Goal: Information Seeking & Learning: Learn about a topic

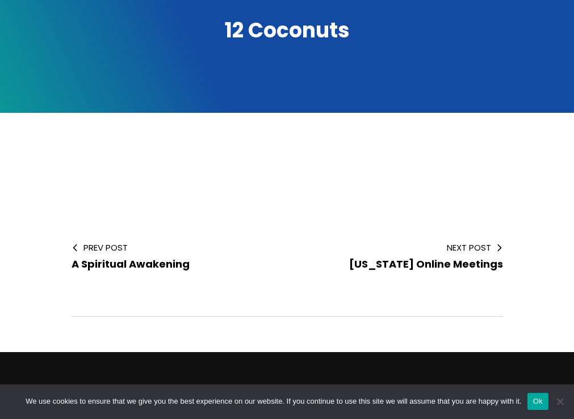
scroll to position [243, 0]
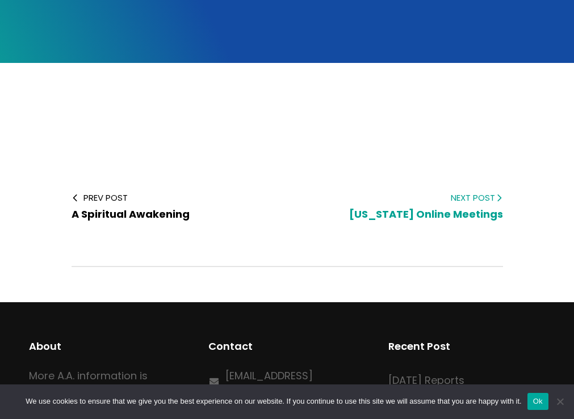
click at [437, 211] on span "Hawaii Online Meetings" at bounding box center [426, 214] width 154 height 14
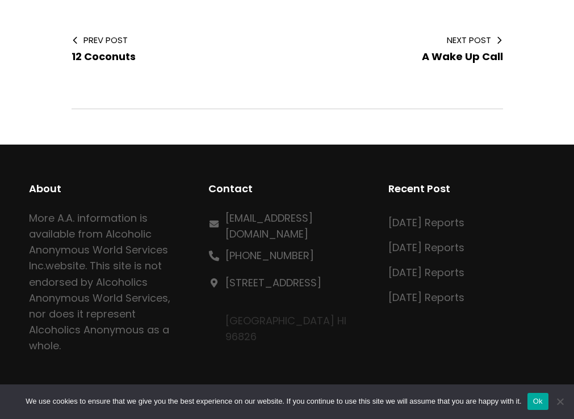
scroll to position [430, 0]
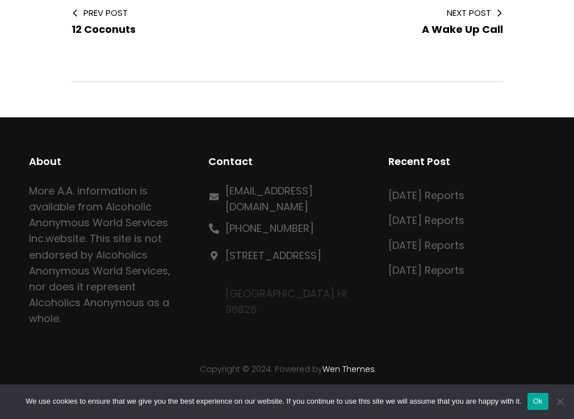
click at [535, 405] on button "Ok" at bounding box center [537, 401] width 21 height 17
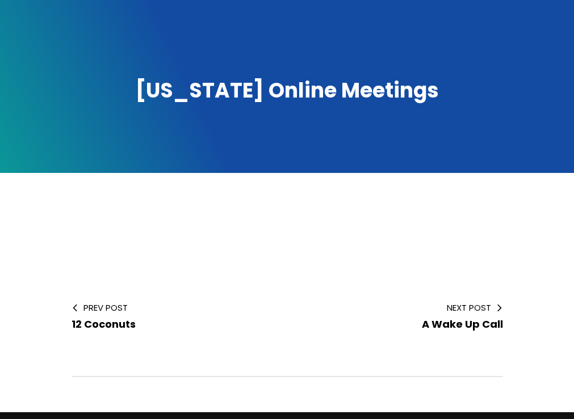
scroll to position [0, 0]
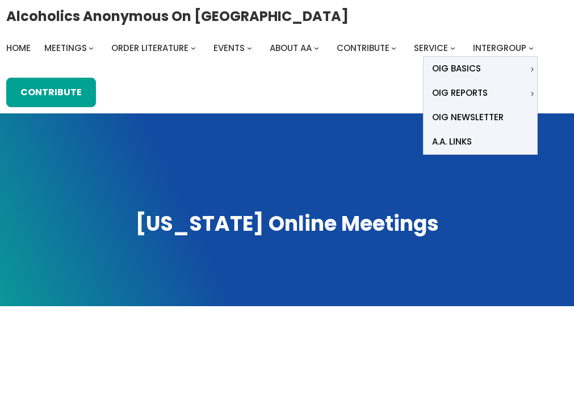
click at [498, 42] on span "Intergroup" at bounding box center [499, 48] width 53 height 12
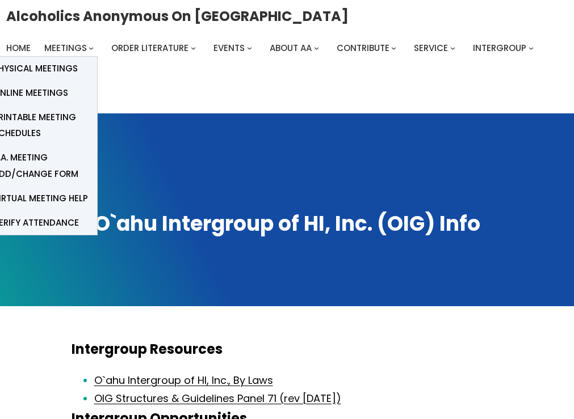
click at [47, 87] on span "Online Meetings" at bounding box center [30, 93] width 75 height 16
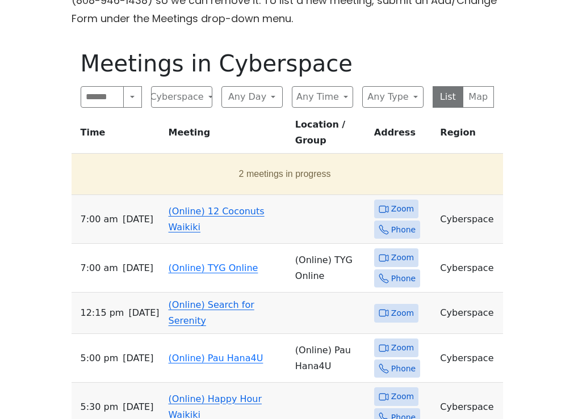
scroll to position [451, 0]
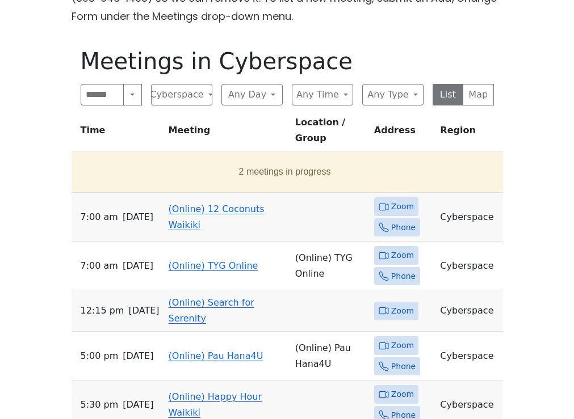
click at [387, 197] on span "Zoom" at bounding box center [396, 206] width 44 height 19
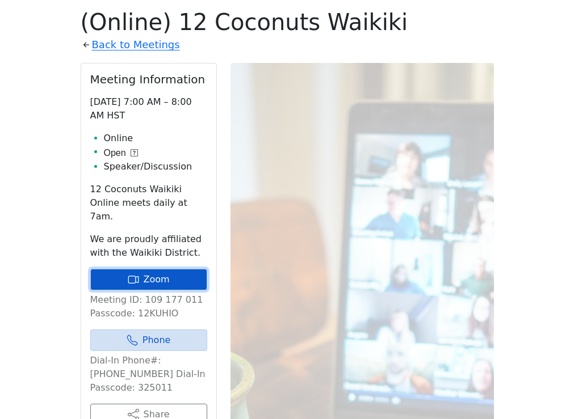
click at [145, 269] on link "Zoom" at bounding box center [148, 280] width 117 height 22
